Goal: Navigation & Orientation: Go to known website

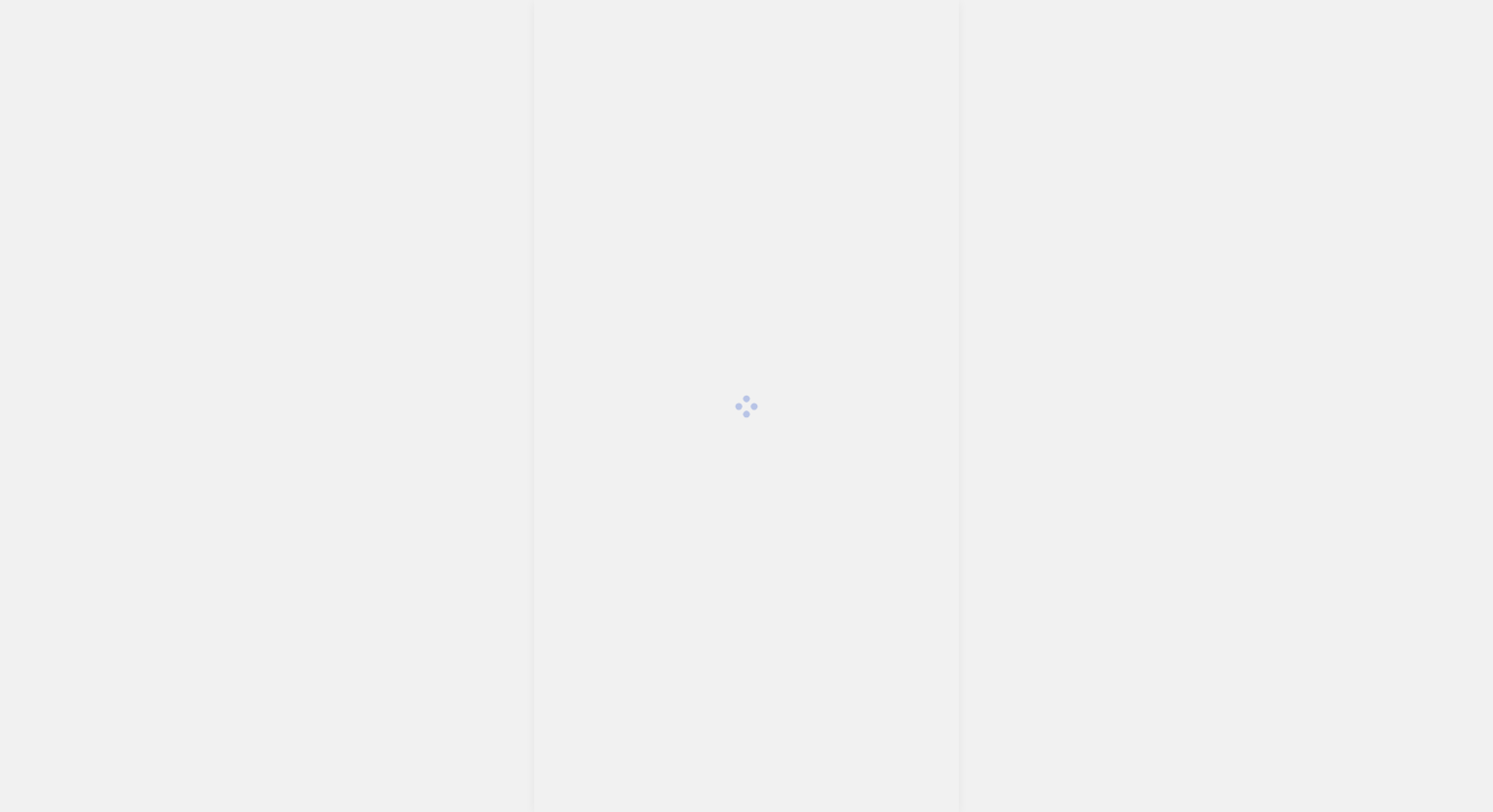
scroll to position [4617, 0]
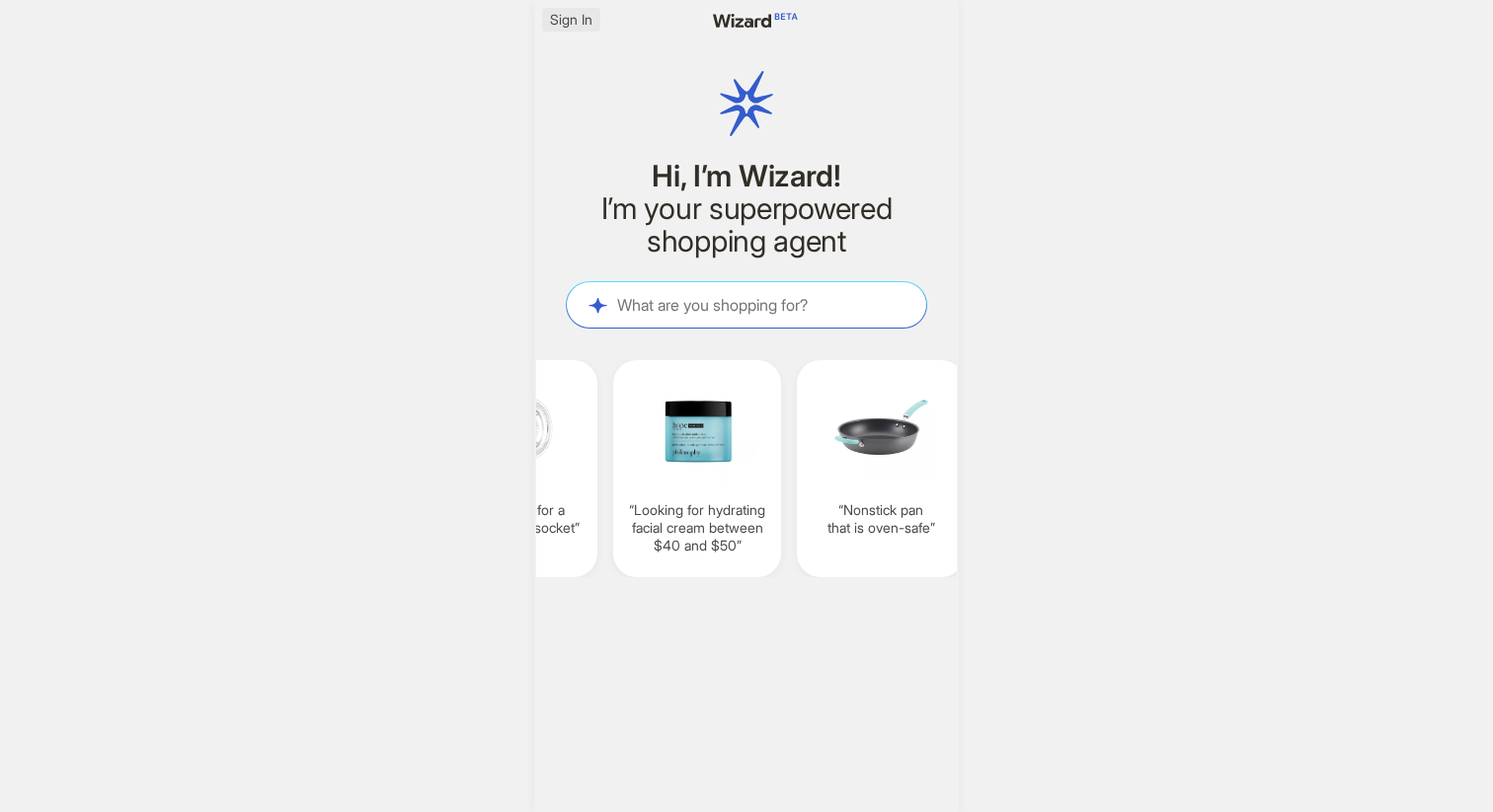
click at [577, 23] on span "Sign In" at bounding box center [571, 20] width 43 height 18
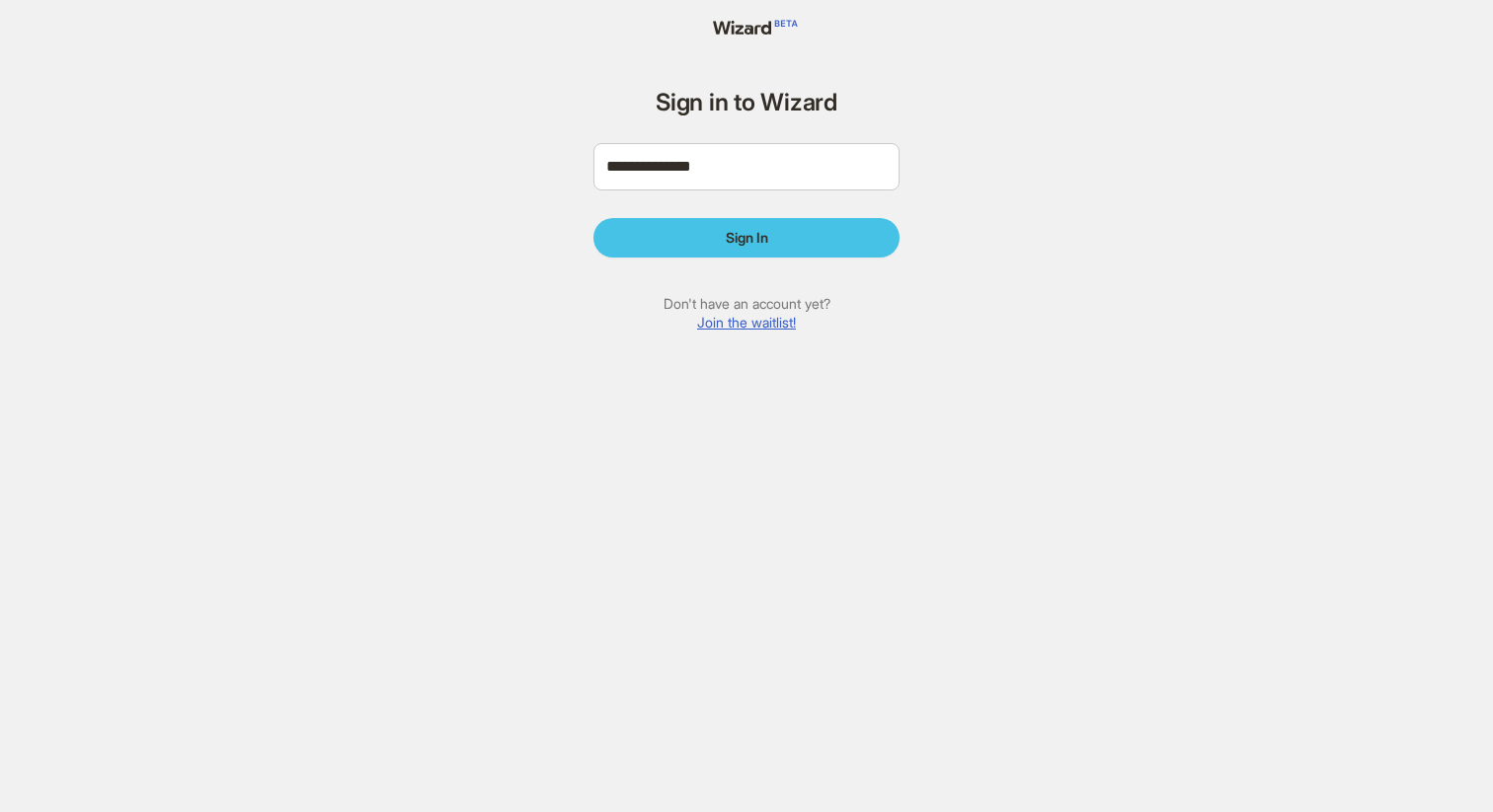
click at [698, 224] on button "Sign In" at bounding box center [746, 238] width 306 height 40
